Goal: Information Seeking & Learning: Learn about a topic

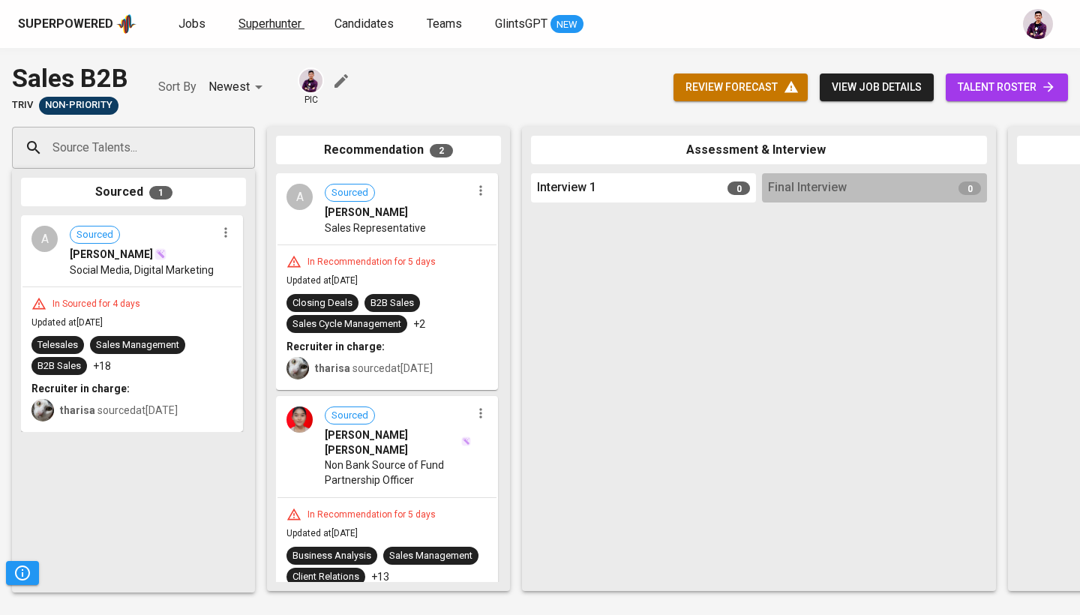
scroll to position [61, 0]
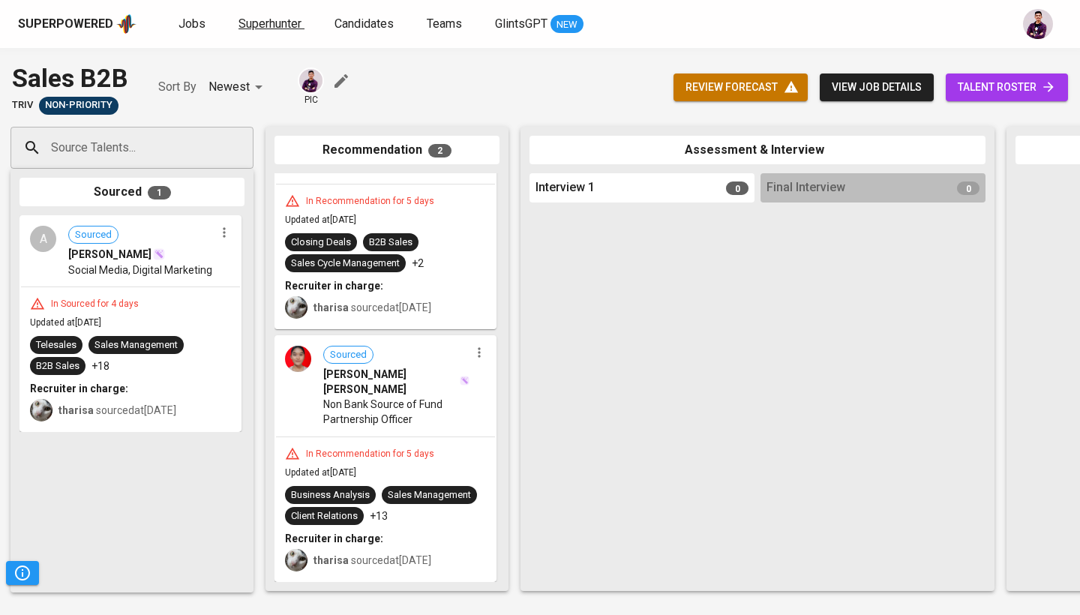
click at [247, 25] on span "Superhunter" at bounding box center [269, 23] width 63 height 14
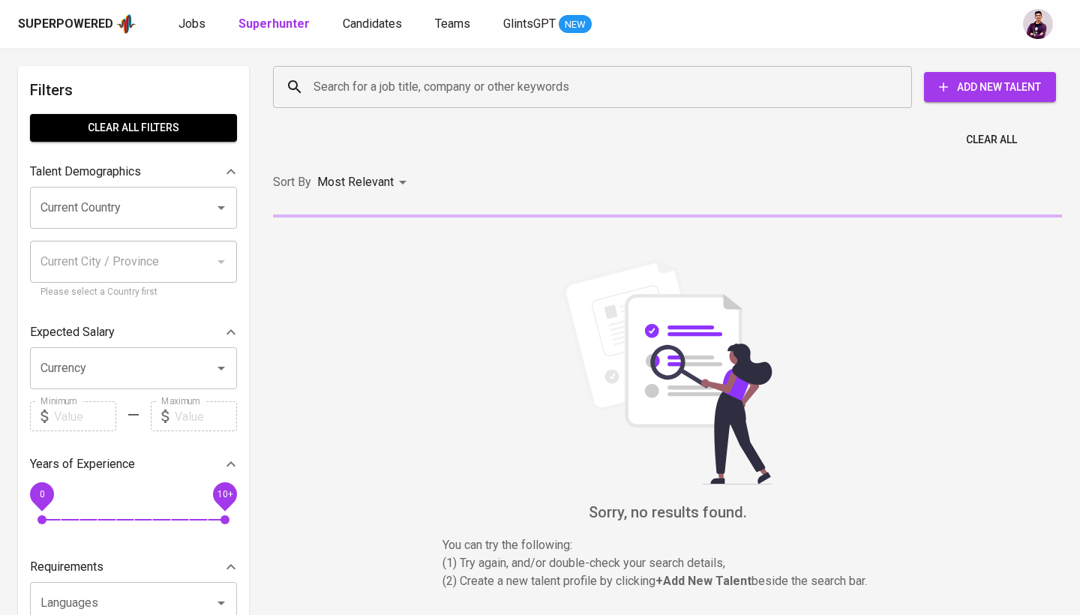
click at [323, 89] on input "Search for a job title, company or other keywords" at bounding box center [596, 87] width 573 height 28
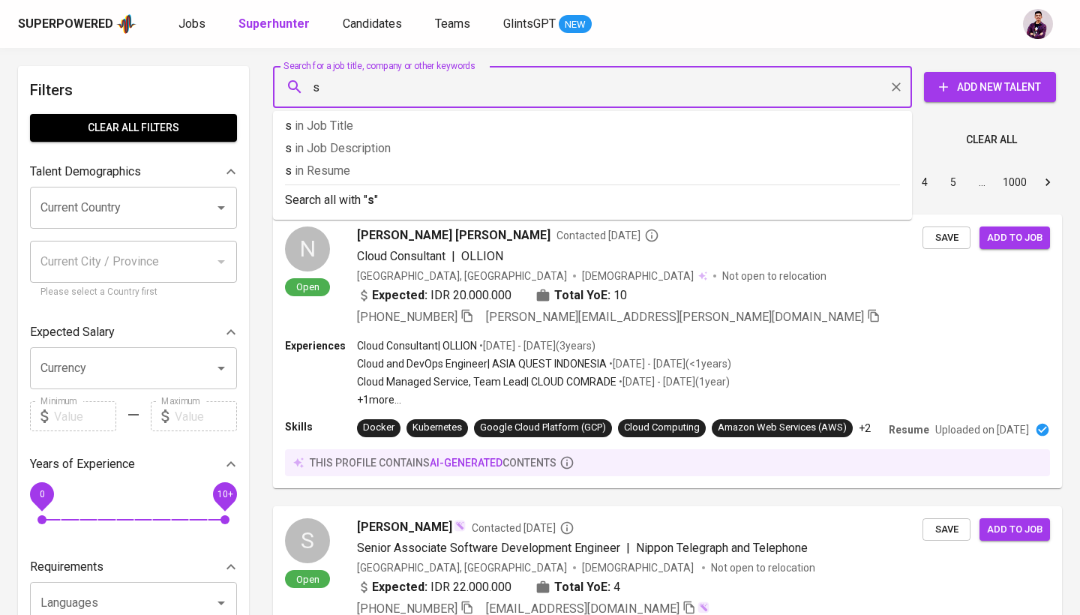
type input "s"
click at [139, 202] on input "i" at bounding box center [112, 207] width 151 height 28
type input "n"
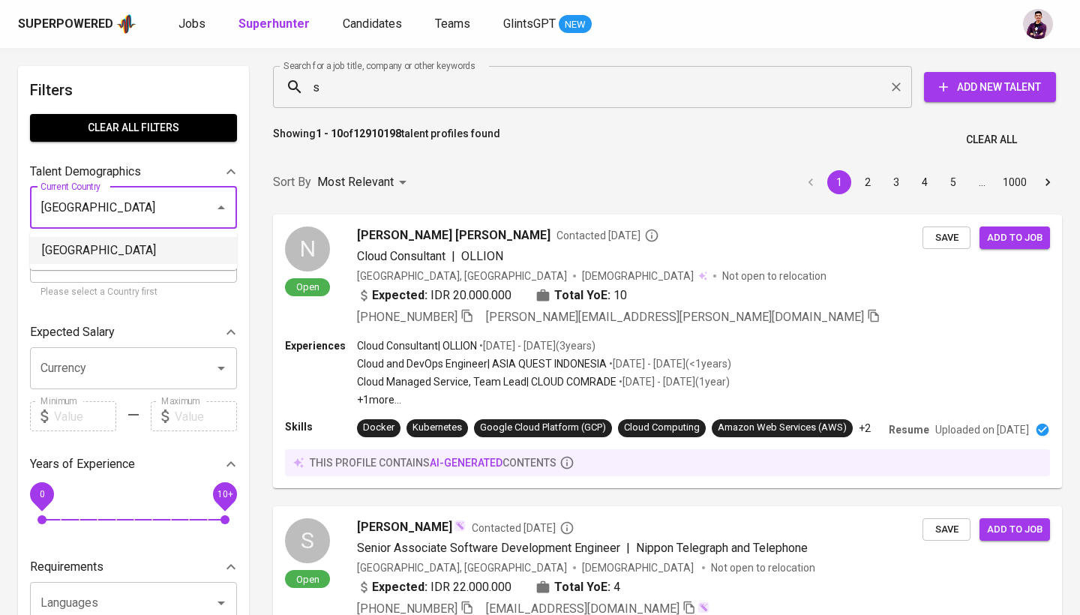
click at [145, 242] on li "[GEOGRAPHIC_DATA]" at bounding box center [133, 250] width 207 height 27
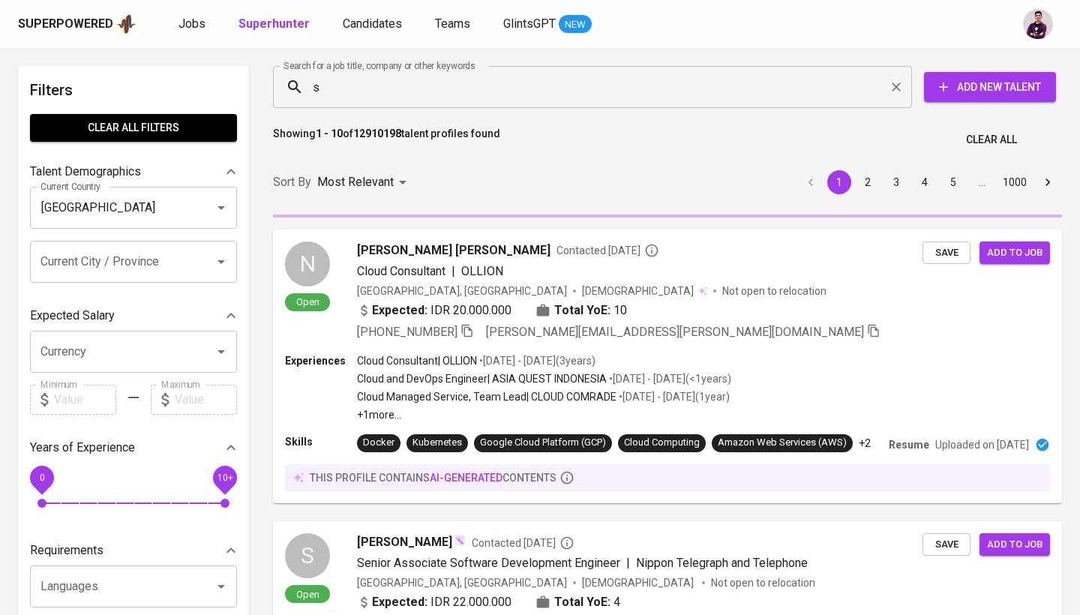
type input "[GEOGRAPHIC_DATA]"
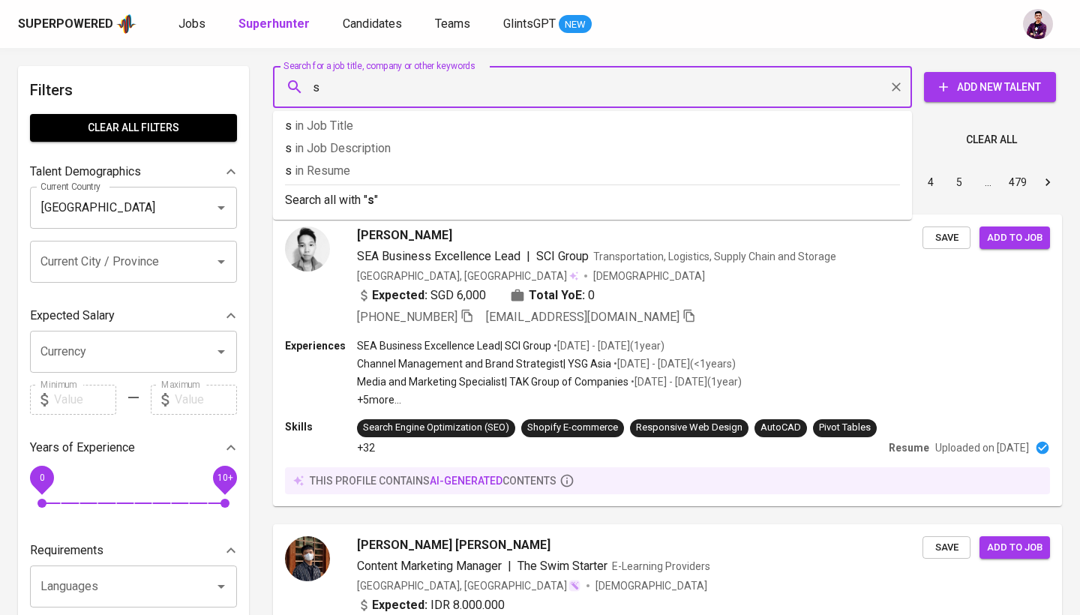
click at [385, 86] on input "s" at bounding box center [596, 87] width 573 height 28
type input "devops"
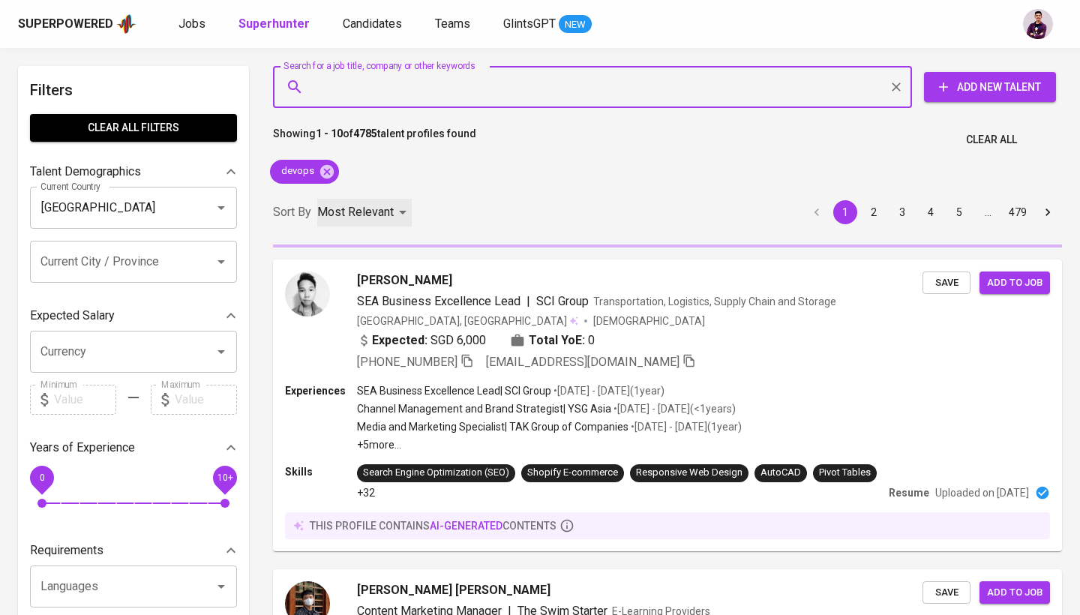
click at [348, 201] on div "Most Relevant" at bounding box center [364, 213] width 94 height 28
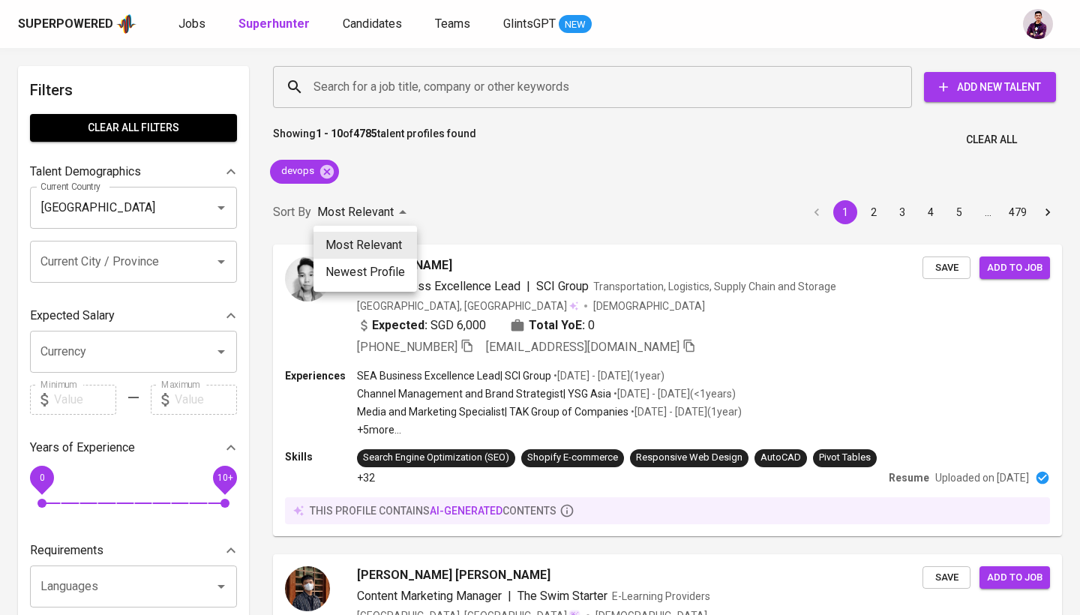
click at [589, 193] on div at bounding box center [540, 307] width 1080 height 615
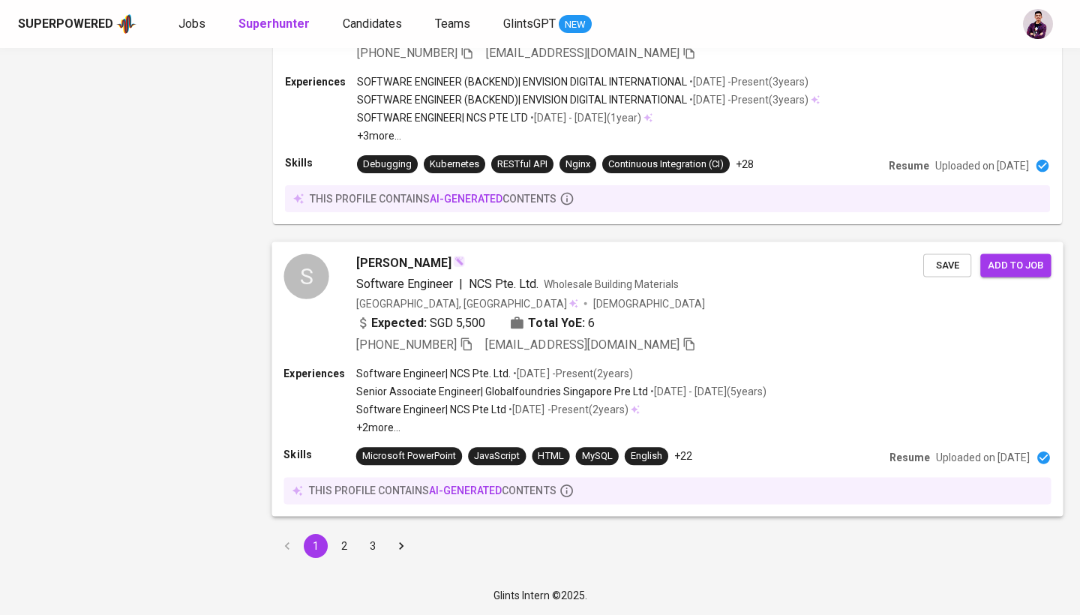
scroll to position [2567, 0]
click at [350, 541] on button "2" at bounding box center [344, 546] width 24 height 24
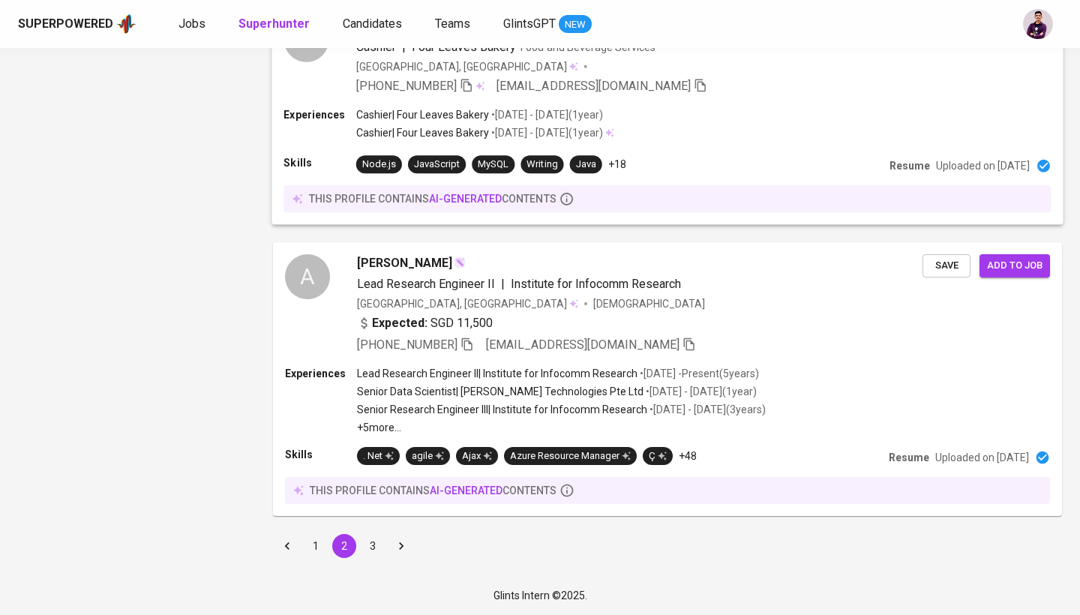
scroll to position [2416, 0]
click at [377, 541] on button "3" at bounding box center [373, 547] width 24 height 24
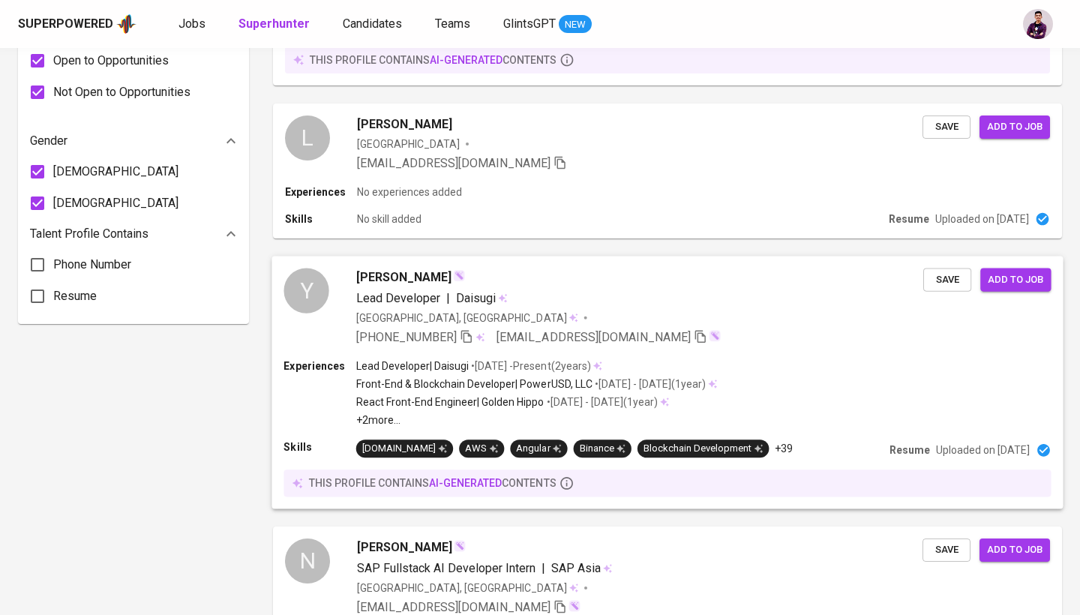
scroll to position [962, 0]
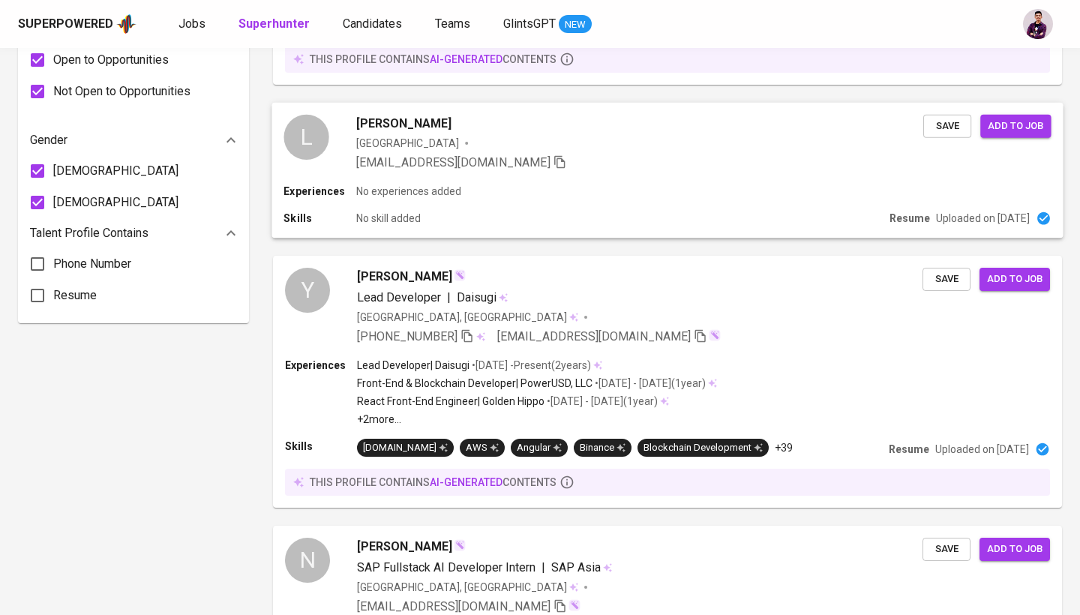
click at [305, 130] on div "L" at bounding box center [305, 137] width 45 height 45
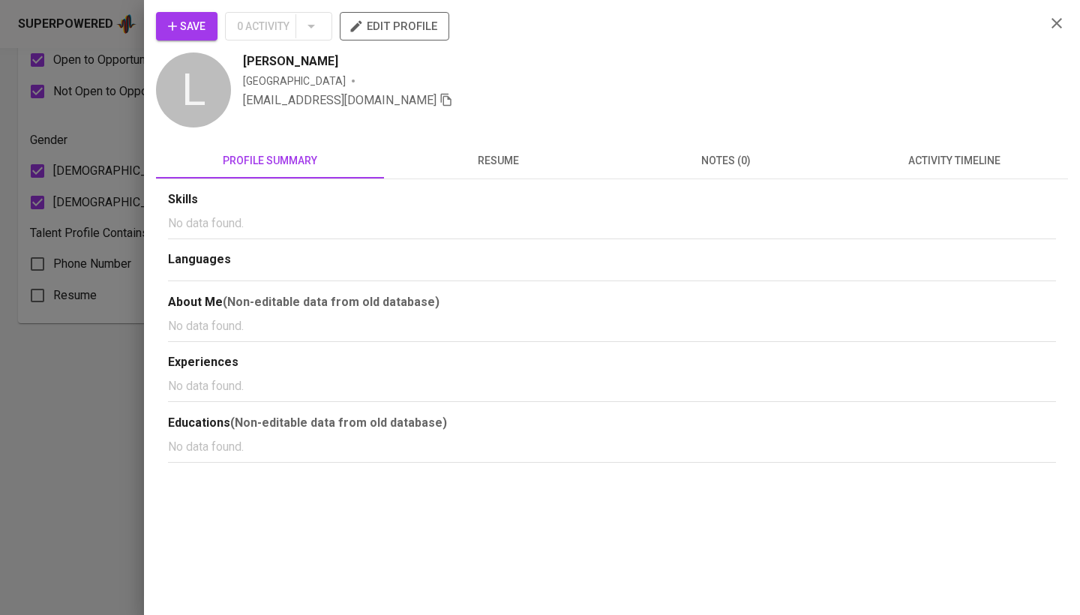
click at [451, 162] on span "resume" at bounding box center [498, 160] width 210 height 19
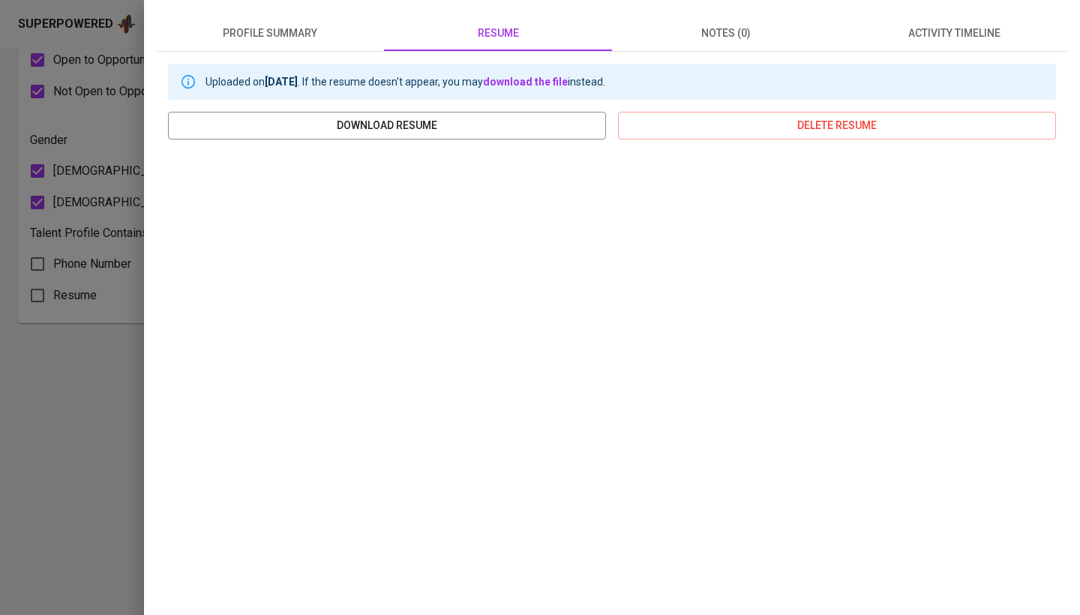
scroll to position [0, 0]
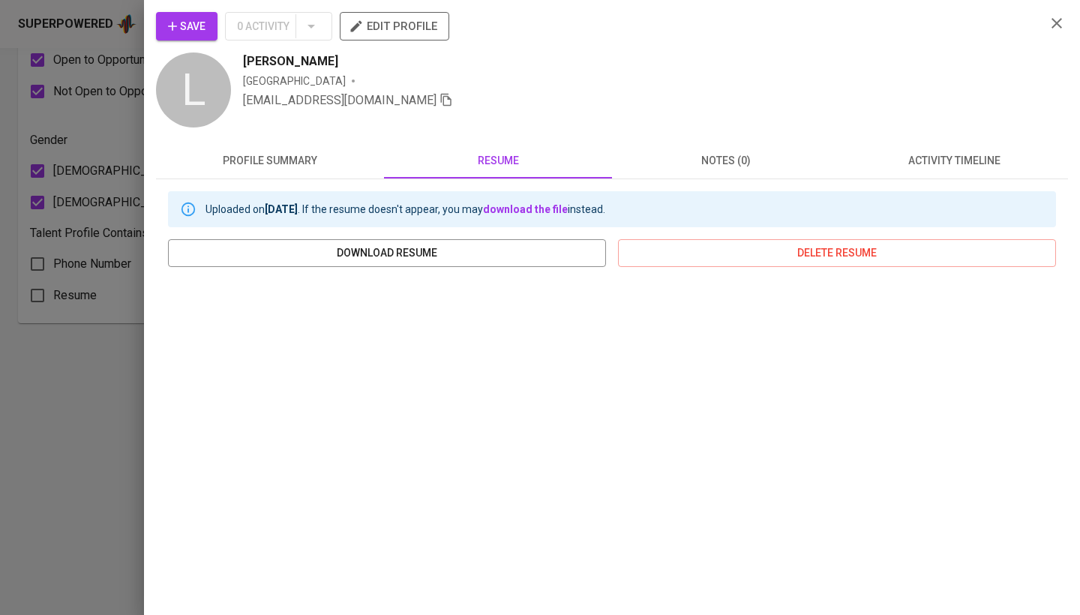
click at [1044, 38] on div "Save 0 Activity edit profile L [PERSON_NAME] Singapore [EMAIL_ADDRESS][DOMAIN_N…" at bounding box center [612, 71] width 912 height 118
click at [1053, 24] on icon "button" at bounding box center [1056, 23] width 18 height 18
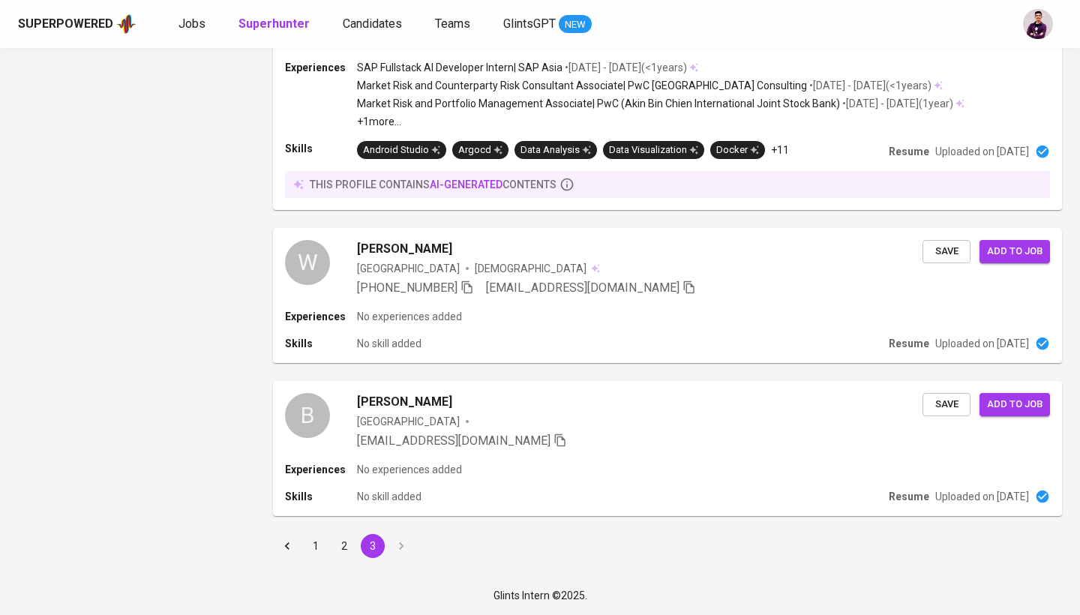
scroll to position [1529, 0]
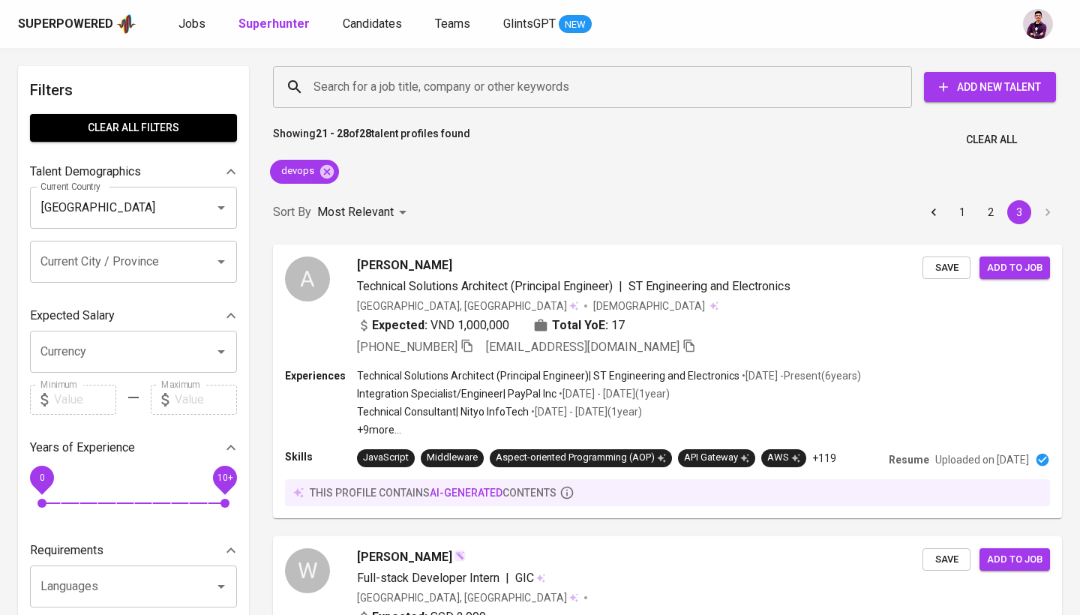
scroll to position [1529, 0]
